Goal: Transaction & Acquisition: Purchase product/service

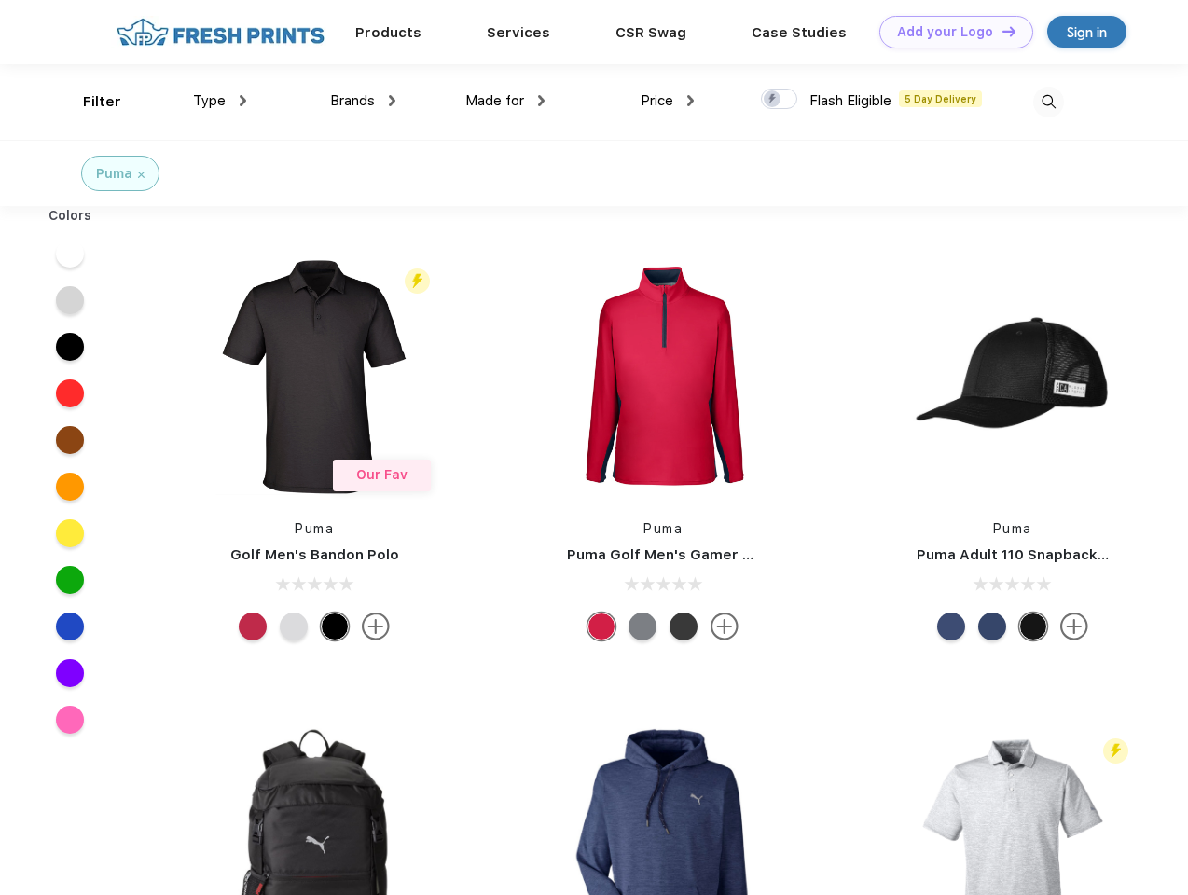
click at [949, 32] on link "Add your Logo Design Tool" at bounding box center [956, 32] width 154 height 33
click at [0, 0] on div "Design Tool" at bounding box center [0, 0] width 0 height 0
click at [1001, 31] on link "Add your Logo Design Tool" at bounding box center [956, 32] width 154 height 33
click at [90, 102] on div "Filter" at bounding box center [102, 101] width 38 height 21
click at [220, 101] on span "Type" at bounding box center [209, 100] width 33 height 17
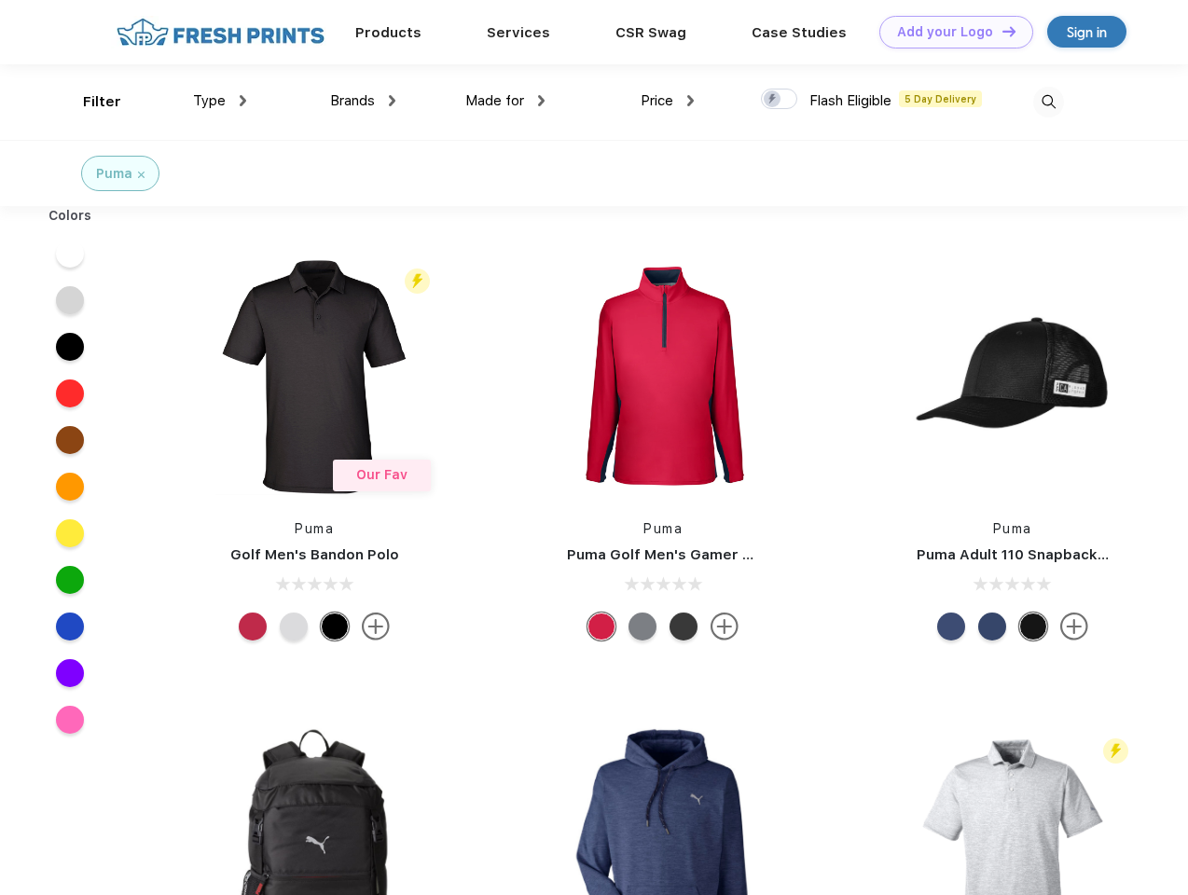
click at [363, 101] on span "Brands" at bounding box center [352, 100] width 45 height 17
click at [505, 101] on span "Made for" at bounding box center [494, 100] width 59 height 17
click at [668, 101] on span "Price" at bounding box center [657, 100] width 33 height 17
click at [780, 100] on div at bounding box center [779, 99] width 36 height 21
click at [773, 100] on input "checkbox" at bounding box center [767, 94] width 12 height 12
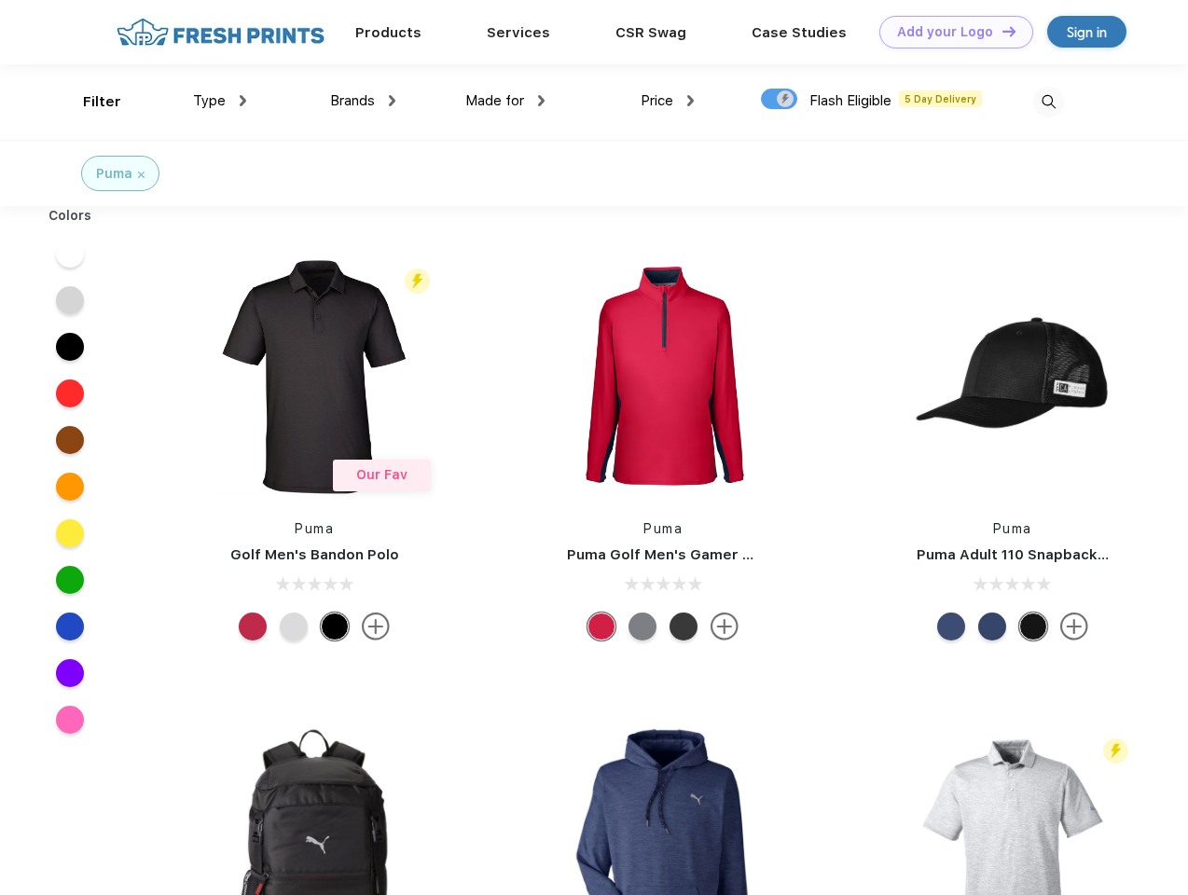
click at [1048, 102] on img at bounding box center [1048, 102] width 31 height 31
